Goal: Check status: Check status

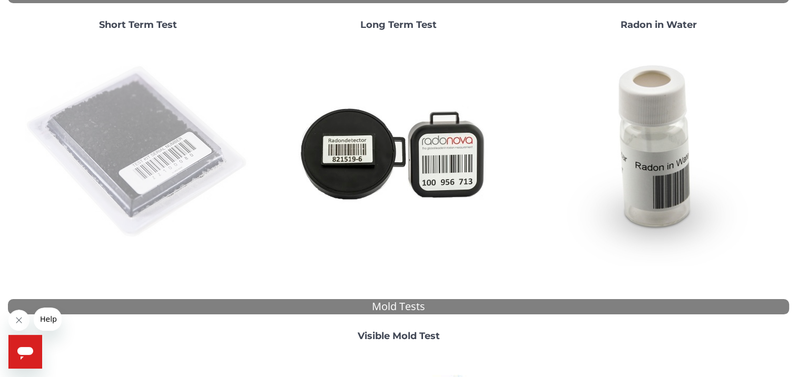
scroll to position [25, 0]
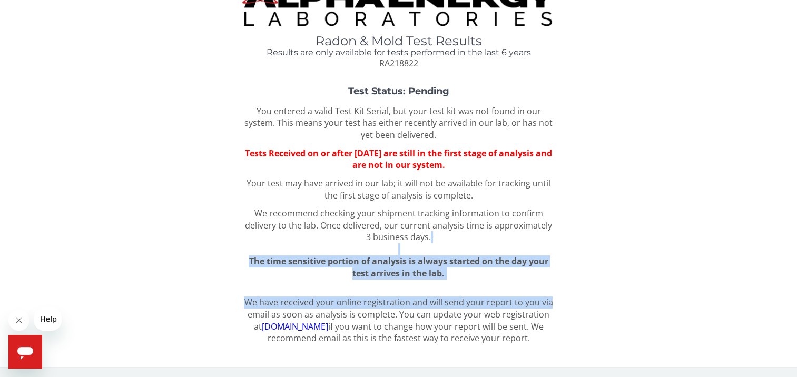
drag, startPoint x: 779, startPoint y: 252, endPoint x: 766, endPoint y: 298, distance: 48.7
click at [766, 298] on div "Radon & Mold Test Results Results are only available for tests performed in the…" at bounding box center [398, 167] width 781 height 368
drag, startPoint x: 766, startPoint y: 298, endPoint x: 714, endPoint y: 266, distance: 61.2
click at [714, 266] on div "Test Status: Pending You entered a valid Test Kit Serial, but your test kit was…" at bounding box center [398, 182] width 781 height 193
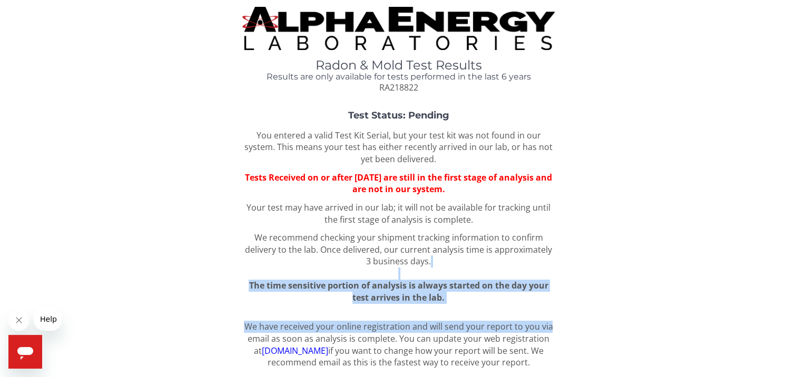
scroll to position [0, 0]
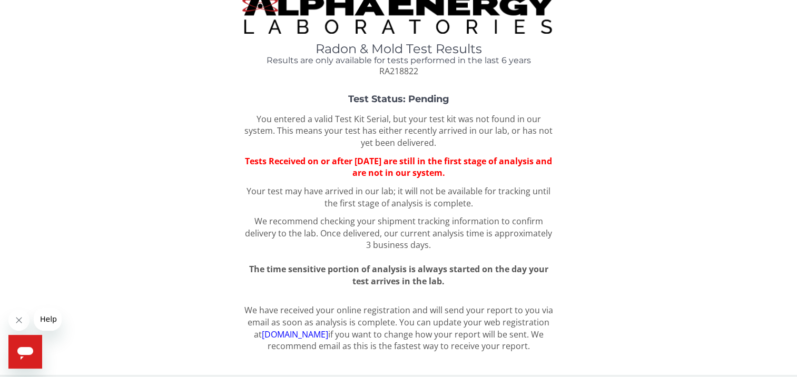
scroll to position [25, 0]
